Goal: Task Accomplishment & Management: Use online tool/utility

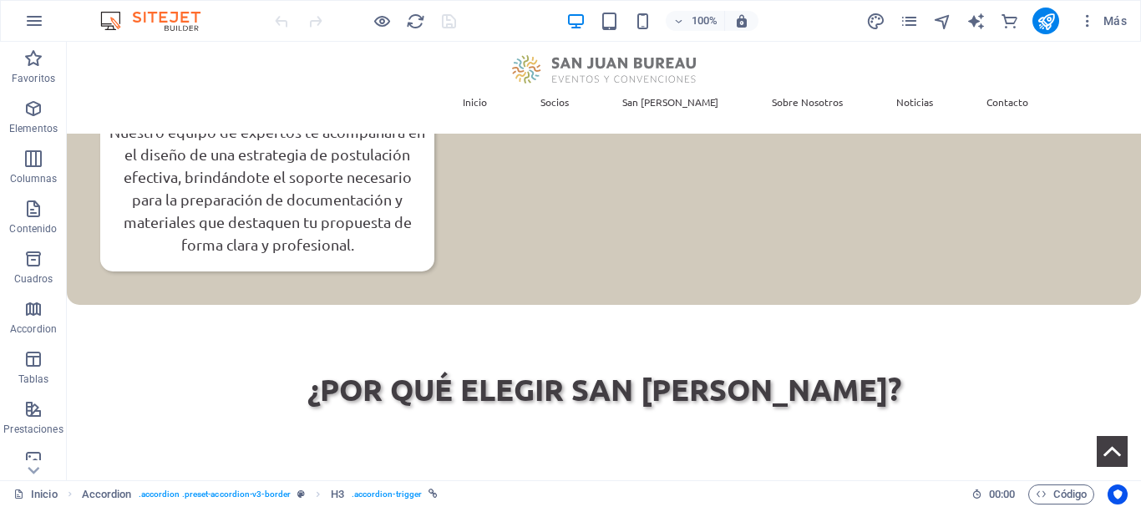
scroll to position [707, 0]
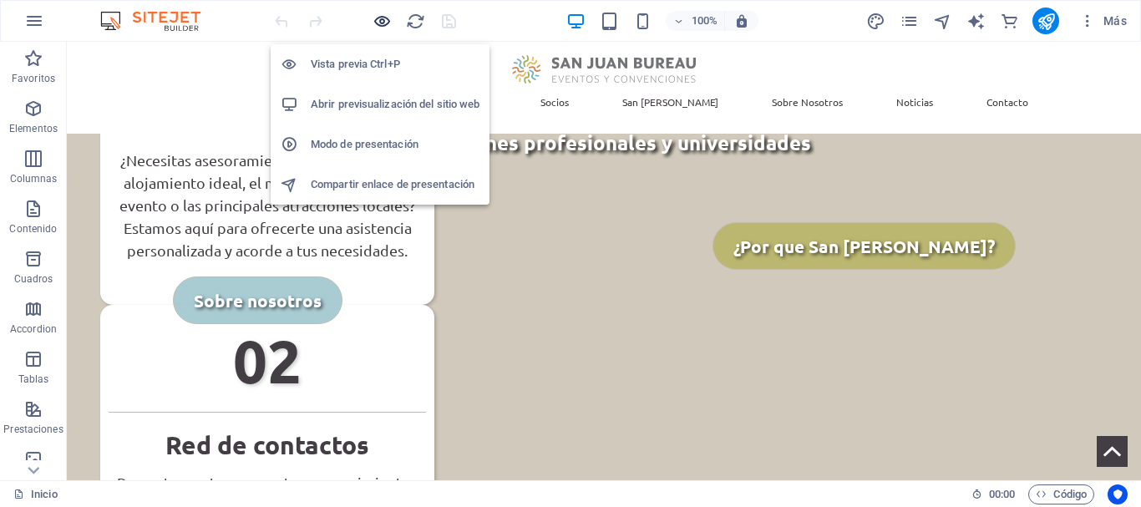
click at [381, 22] on icon "button" at bounding box center [382, 21] width 19 height 19
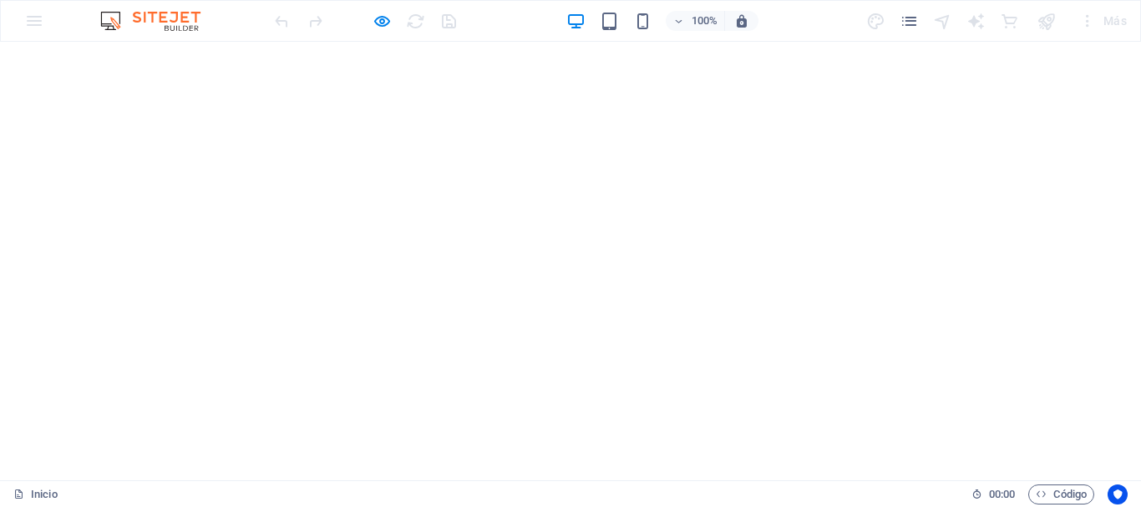
scroll to position [0, 0]
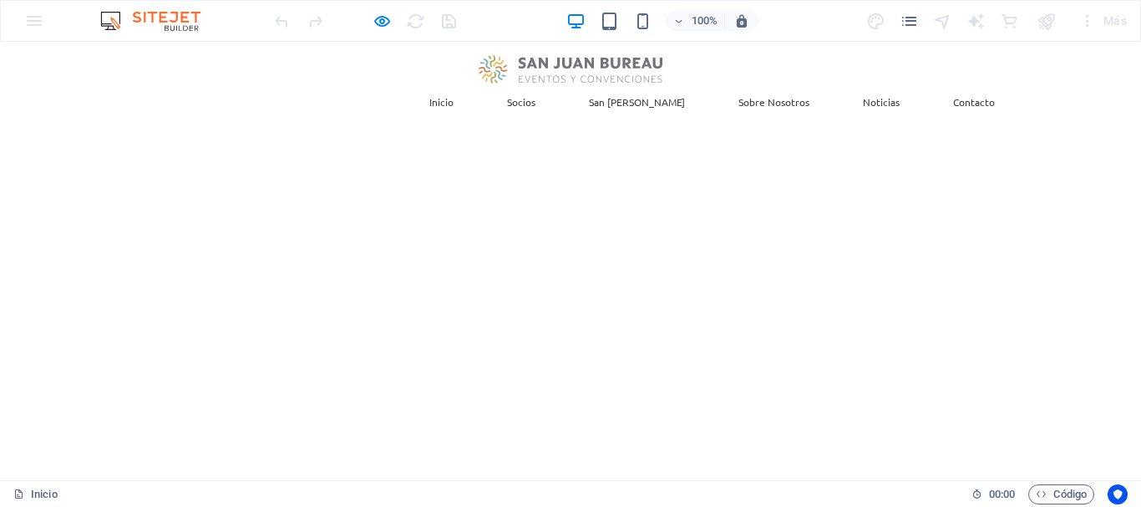
click at [752, 84] on link "Sobre Nosotros" at bounding box center [774, 102] width 98 height 37
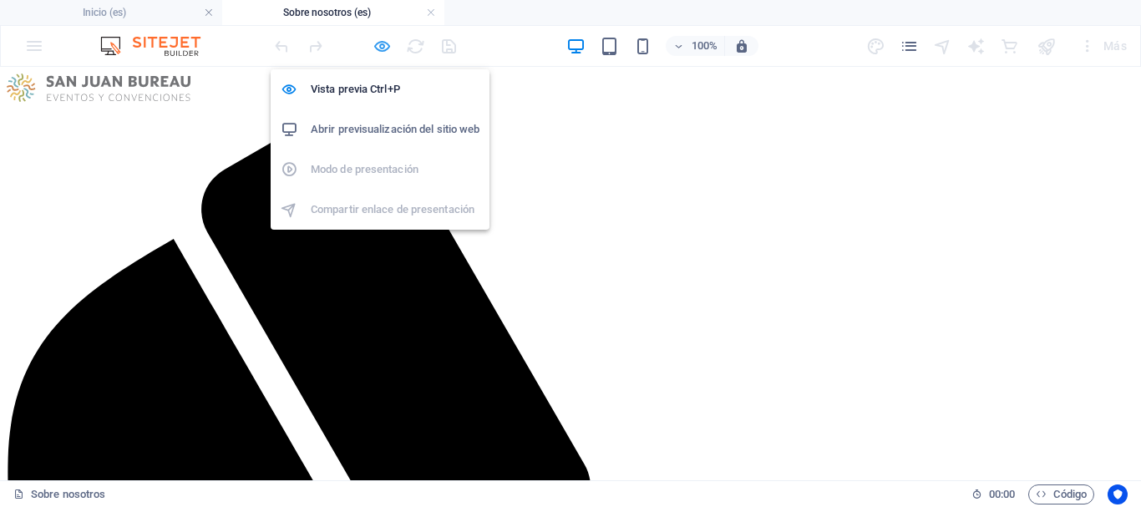
click at [382, 48] on icon "button" at bounding box center [382, 46] width 19 height 19
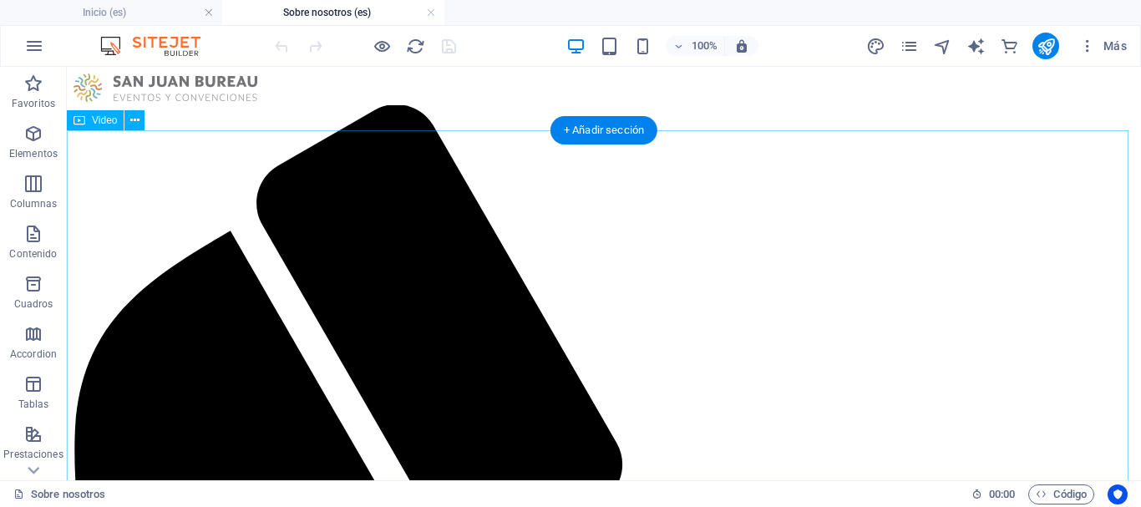
select select "%"
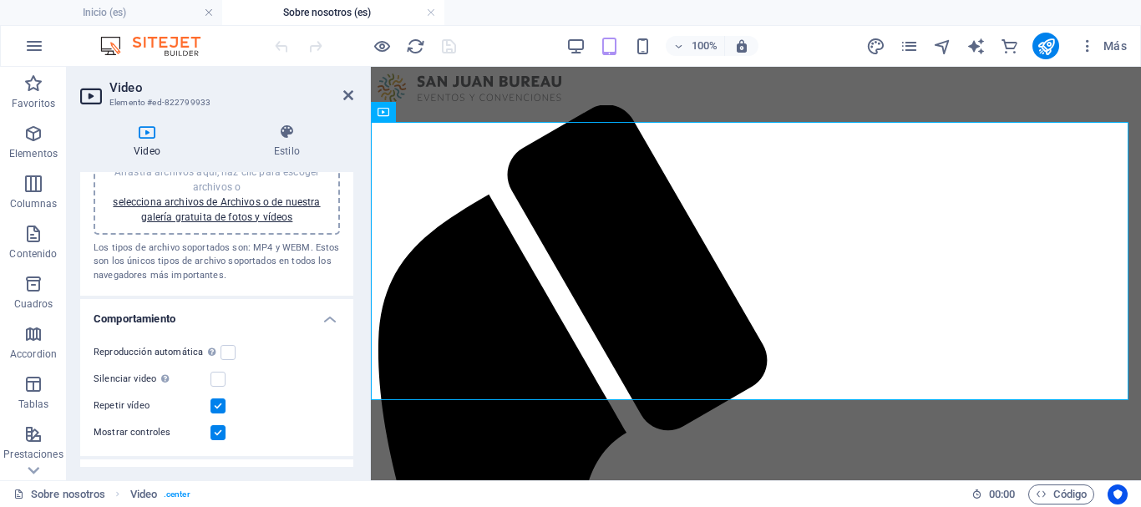
scroll to position [84, 0]
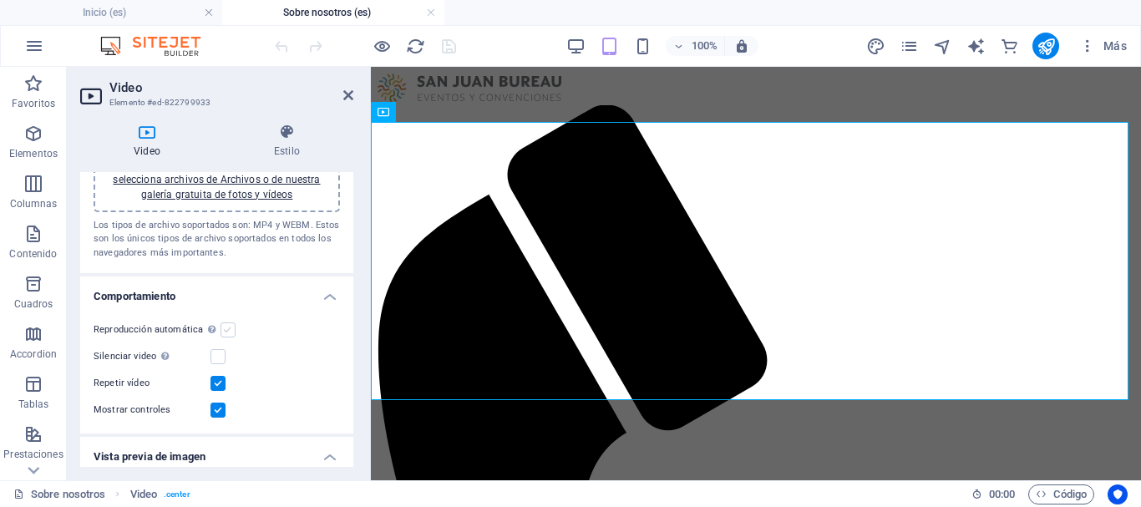
click at [229, 333] on label at bounding box center [227, 329] width 15 height 15
click at [0, 0] on input "Reproducción automática La reproducción automática solo está disponible si sile…" at bounding box center [0, 0] width 0 height 0
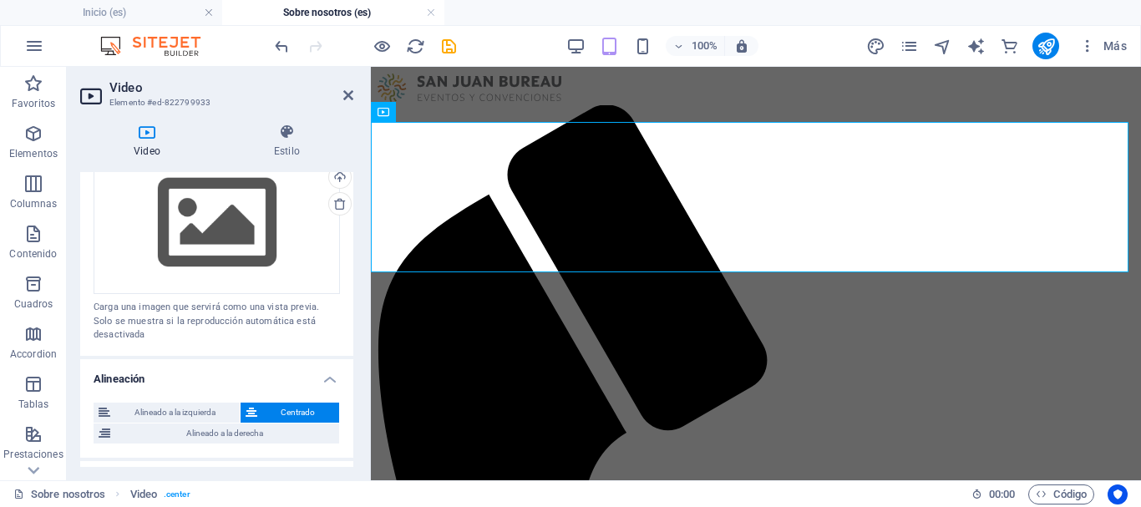
scroll to position [555, 0]
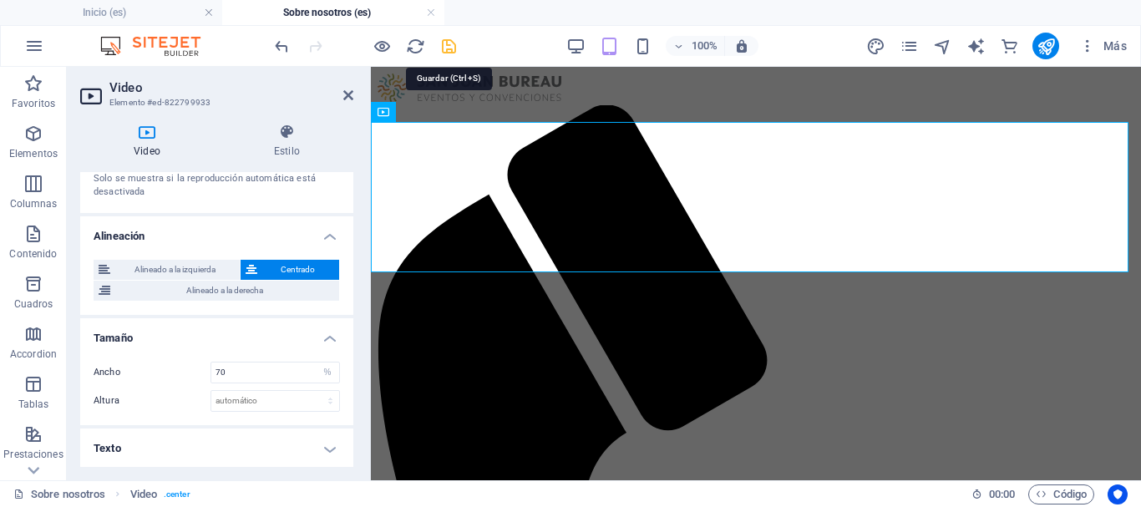
click at [448, 48] on icon "save" at bounding box center [448, 46] width 19 height 19
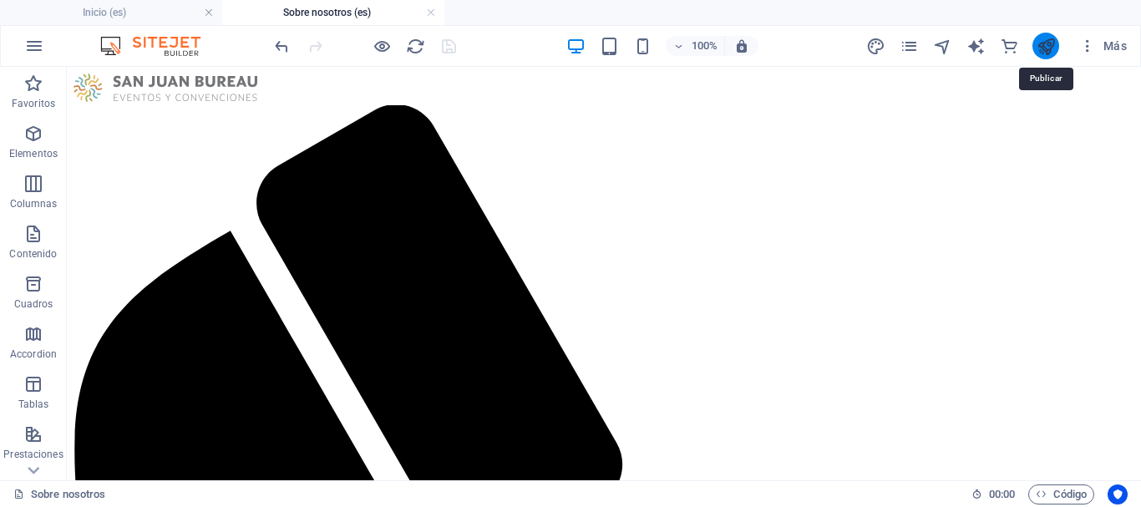
click at [1042, 37] on icon "publish" at bounding box center [1046, 46] width 19 height 19
